Goal: Transaction & Acquisition: Purchase product/service

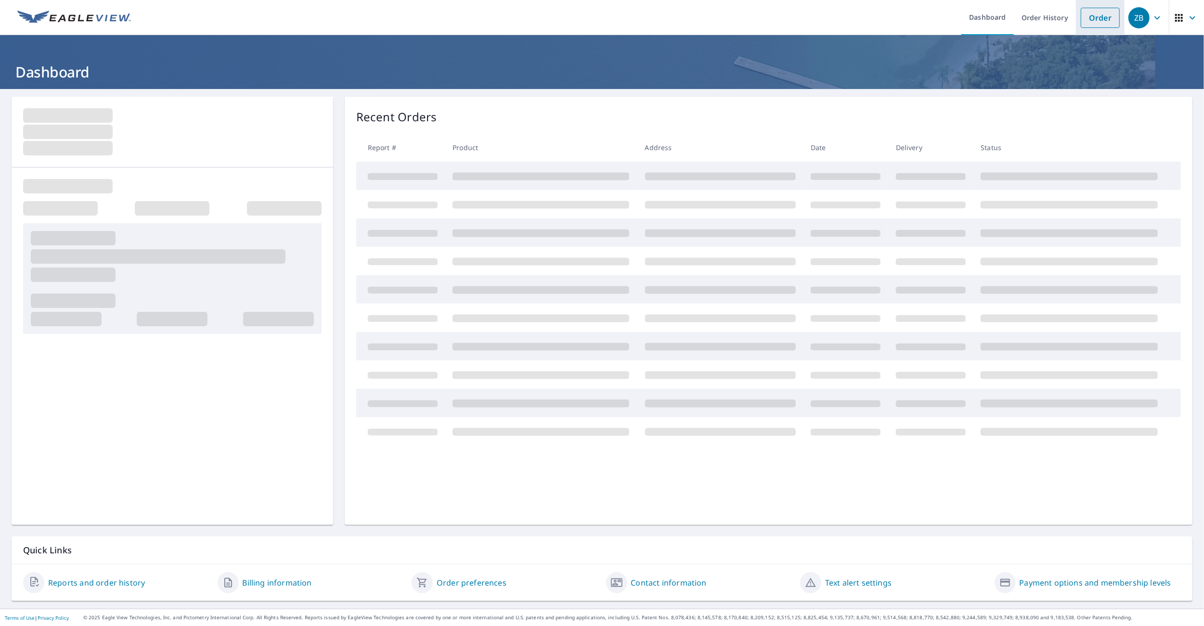
click at [1099, 19] on link "Order" at bounding box center [1099, 18] width 39 height 20
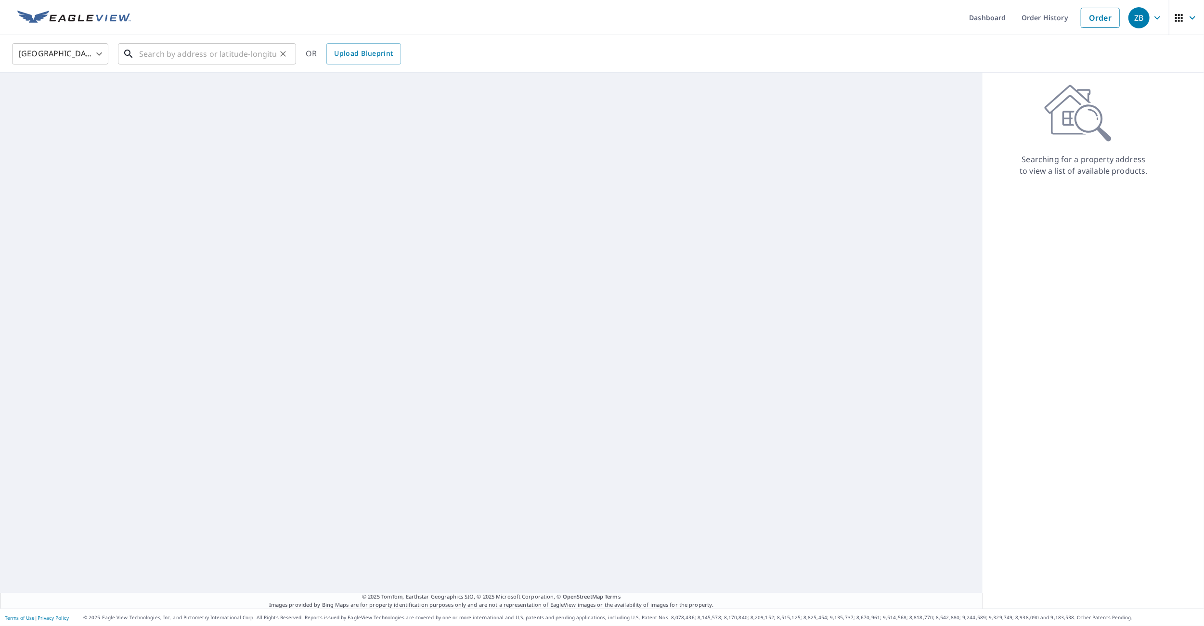
click at [171, 53] on input "text" at bounding box center [207, 53] width 137 height 27
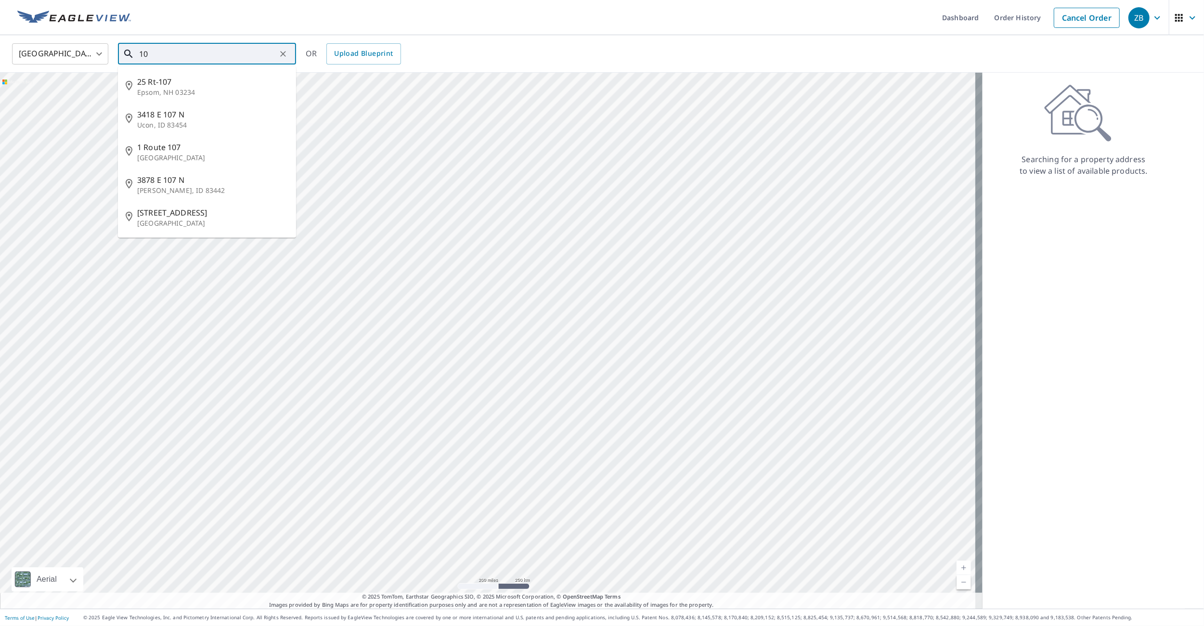
type input "1"
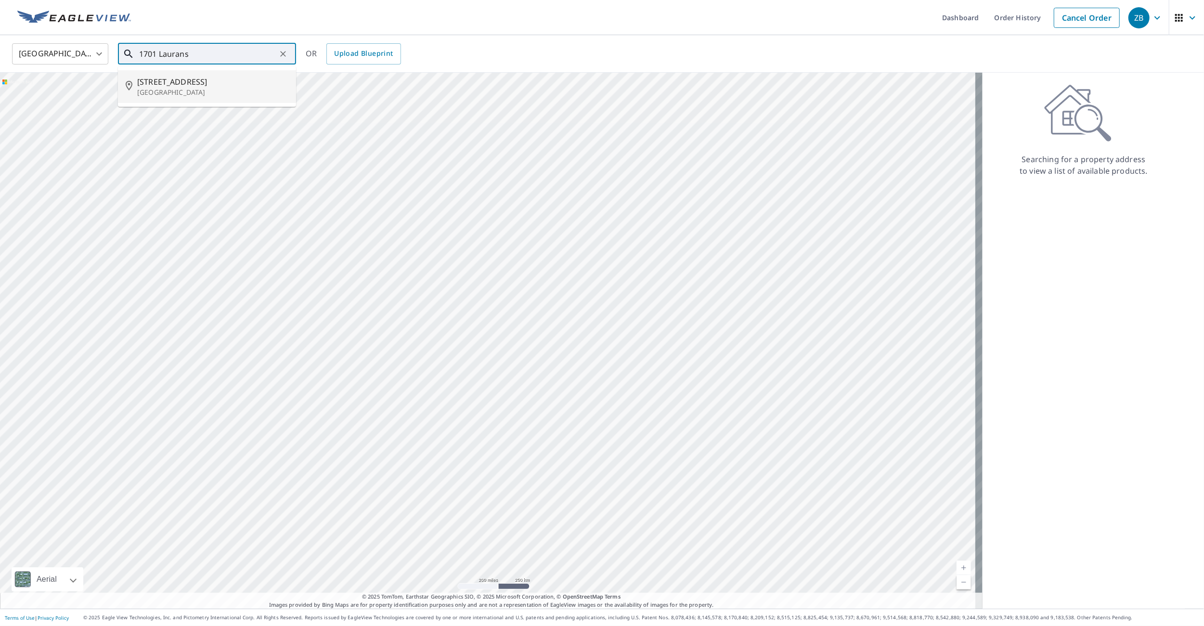
click at [203, 84] on span "1701 Laurans Ave" at bounding box center [212, 82] width 151 height 12
type input "1701 Laurans Ave Knoxville, TN 37915"
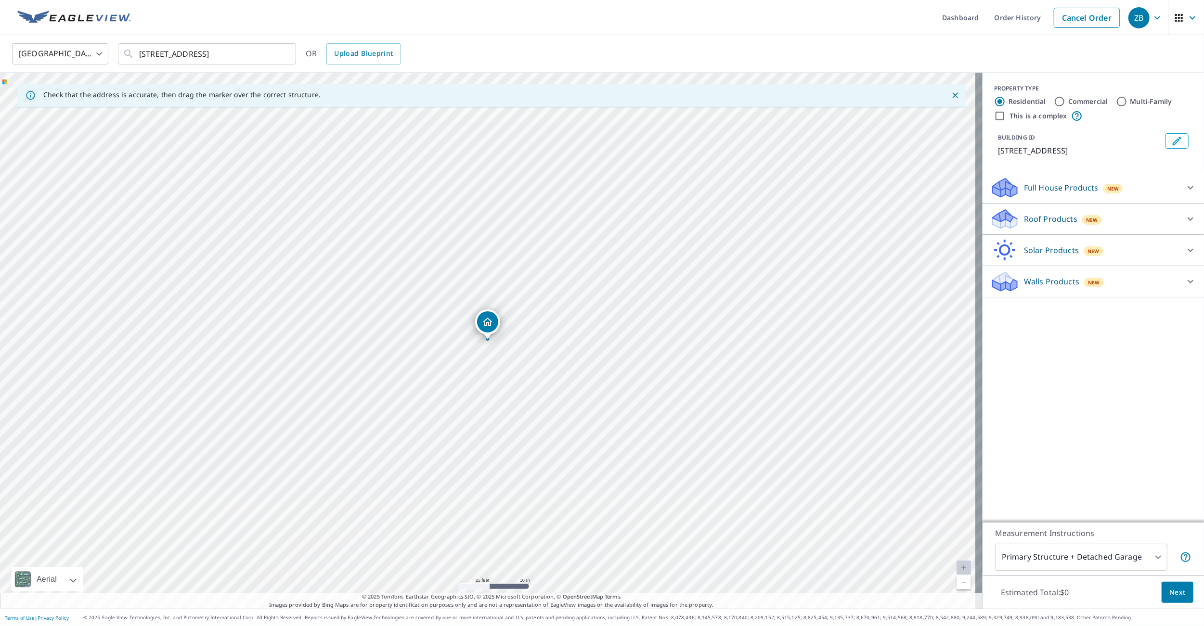
click at [1053, 220] on p "Roof Products" at bounding box center [1050, 219] width 53 height 12
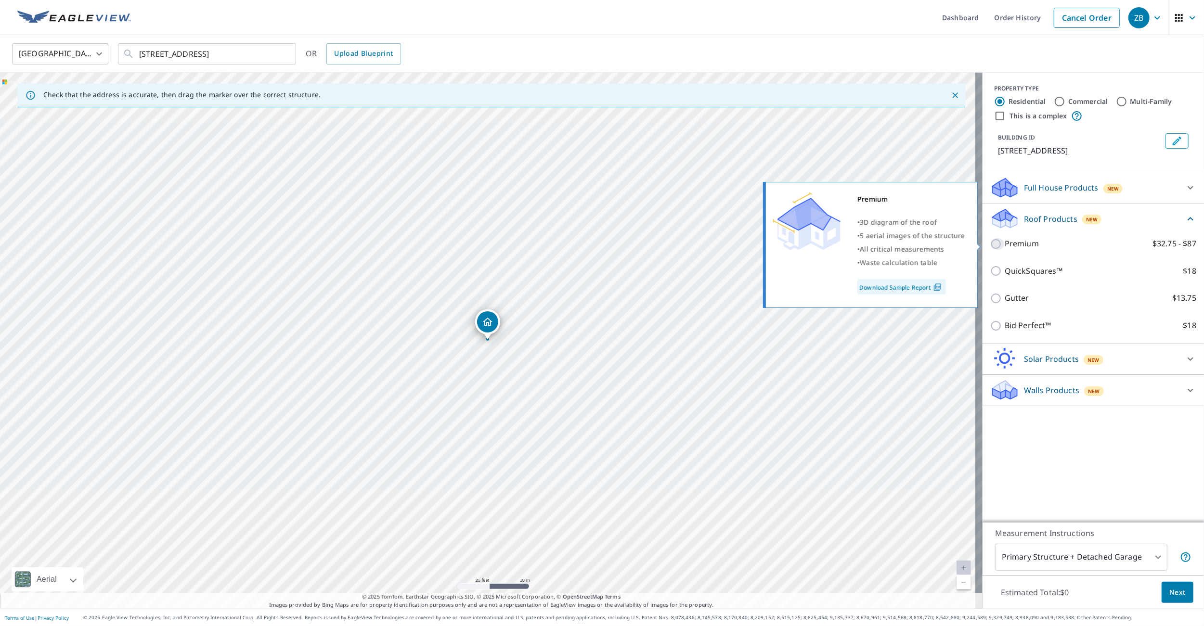
click at [990, 243] on input "Premium $32.75 - $87" at bounding box center [997, 244] width 14 height 12
checkbox input "true"
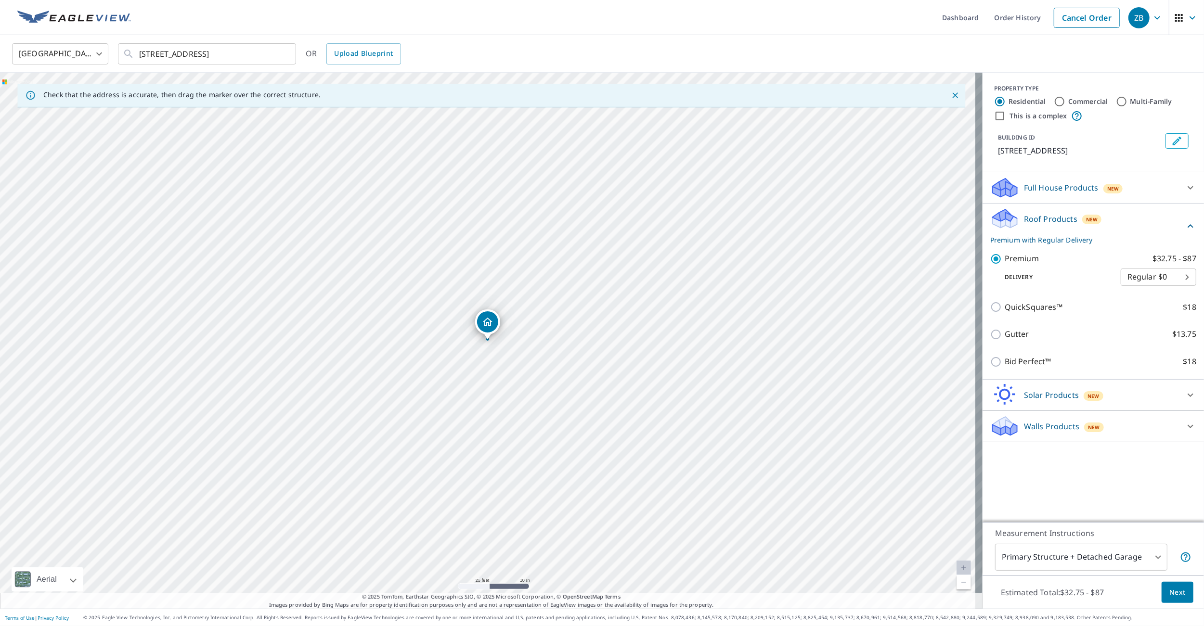
click at [1133, 561] on body "ZB ZB Dashboard Order History Cancel Order ZB United States US ​ 1701 Laurans A…" at bounding box center [602, 313] width 1204 height 626
click at [1033, 572] on li "Primary Structure Only" at bounding box center [1074, 571] width 172 height 17
type input "2"
click at [1161, 599] on button "Next" at bounding box center [1177, 593] width 32 height 22
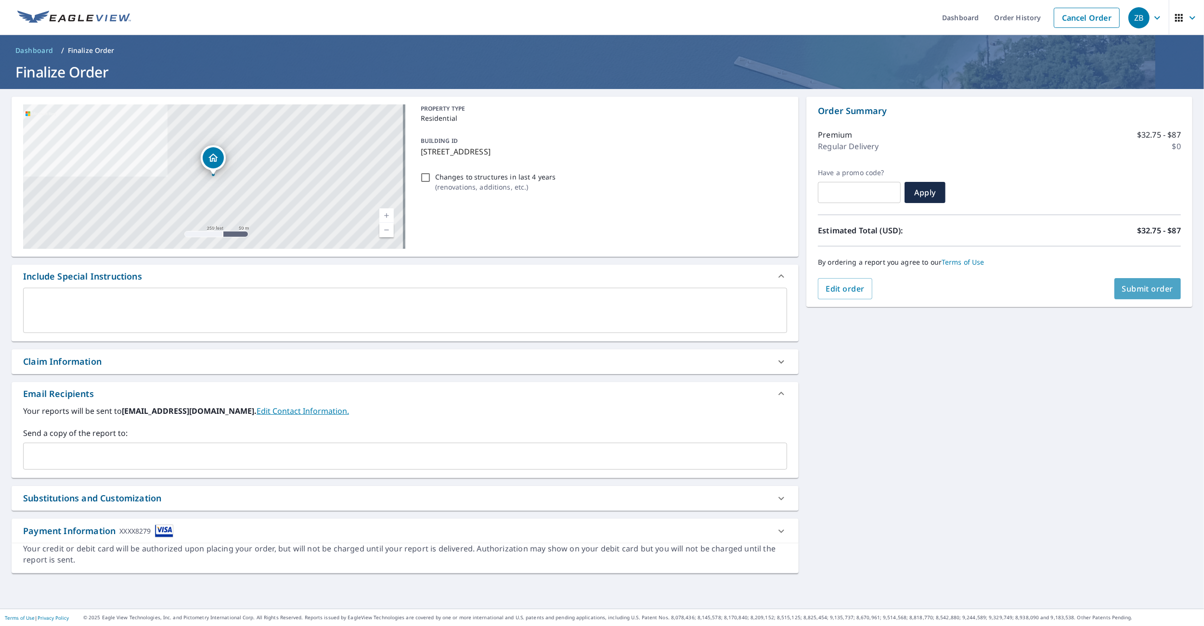
click at [1150, 291] on span "Submit order" at bounding box center [1147, 288] width 51 height 11
checkbox input "true"
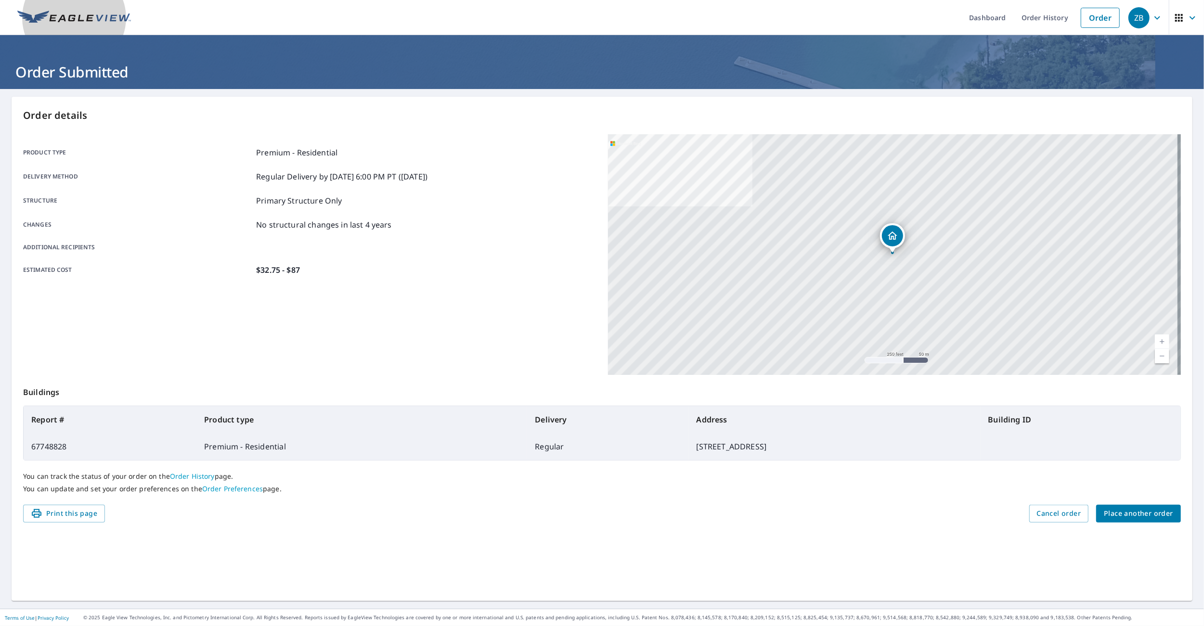
click at [94, 21] on img at bounding box center [74, 18] width 114 height 14
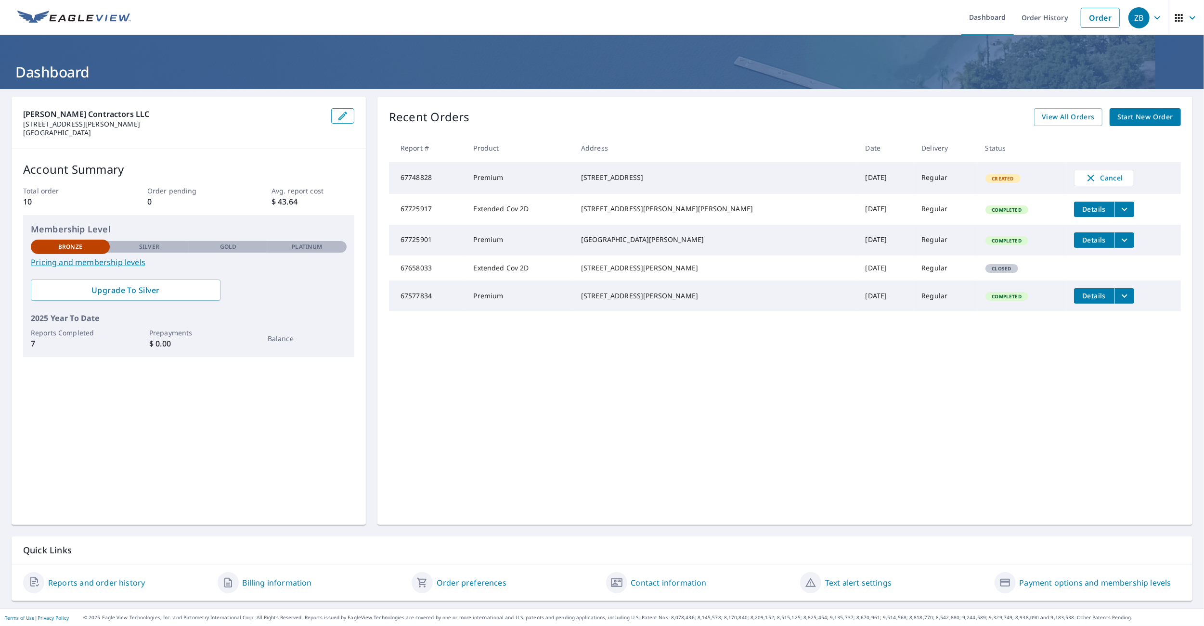
click at [864, 172] on td "[DATE]" at bounding box center [886, 178] width 56 height 32
click at [145, 293] on span "Upgrade To Silver" at bounding box center [126, 290] width 174 height 11
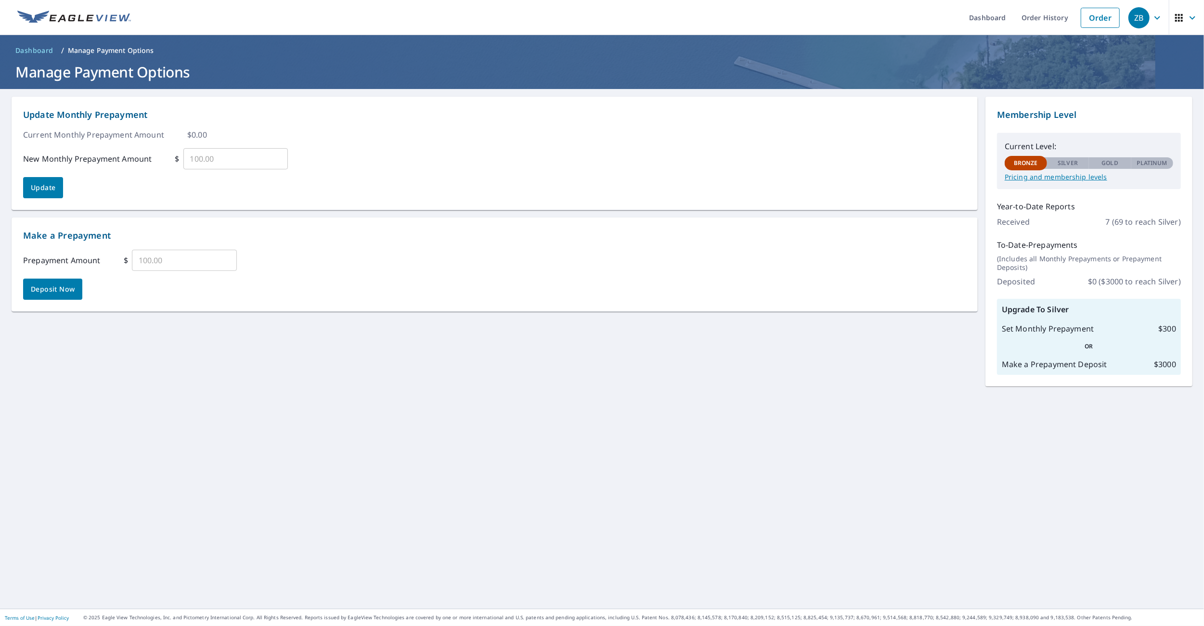
click at [1038, 177] on p "Pricing and membership levels" at bounding box center [1088, 177] width 168 height 9
